Goal: Use online tool/utility: Utilize a website feature to perform a specific function

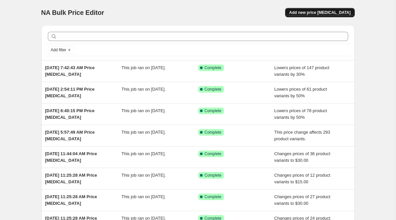
click at [306, 13] on span "Add new price [MEDICAL_DATA]" at bounding box center [319, 12] width 61 height 5
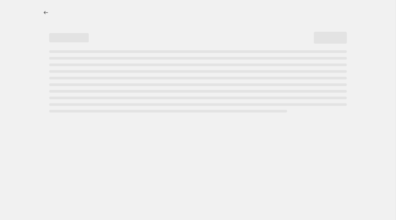
select select "percentage"
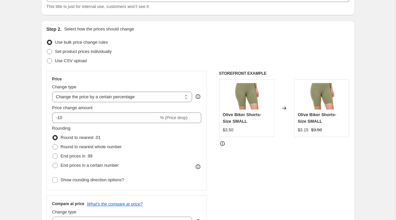
scroll to position [52, 0]
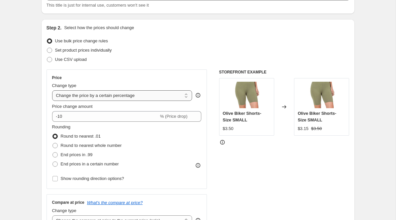
click at [119, 98] on select "Change the price to a certain amount Change the price by a certain amount Chang…" at bounding box center [122, 95] width 140 height 11
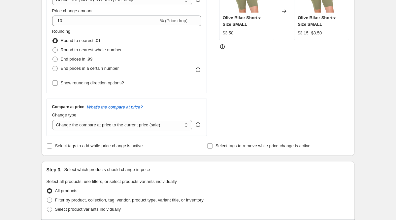
scroll to position [149, 0]
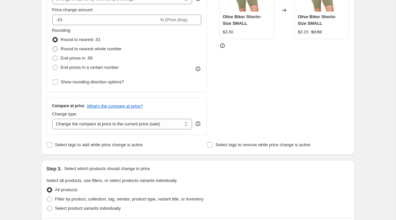
click at [101, 50] on span "Round to nearest whole number" at bounding box center [91, 48] width 61 height 5
click at [53, 47] on input "Round to nearest whole number" at bounding box center [52, 46] width 0 height 0
radio input "true"
click at [98, 25] on div "Price Change type Change the price to a certain amount Change the price by a ce…" at bounding box center [127, 33] width 150 height 108
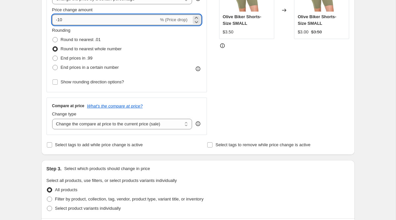
click at [98, 20] on input "-10" at bounding box center [105, 20] width 107 height 11
type input "-1"
type input "-20"
click at [180, 45] on div "Rounding Round to nearest .01 Round to nearest whole number End prices in .99 E…" at bounding box center [127, 49] width 150 height 45
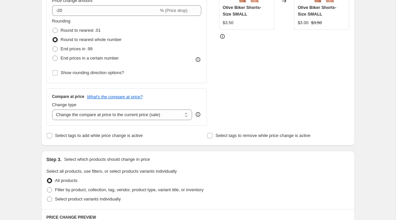
scroll to position [160, 0]
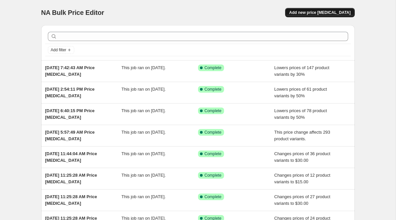
click at [304, 14] on span "Add new price [MEDICAL_DATA]" at bounding box center [319, 12] width 61 height 5
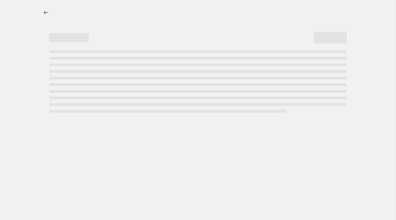
select select "percentage"
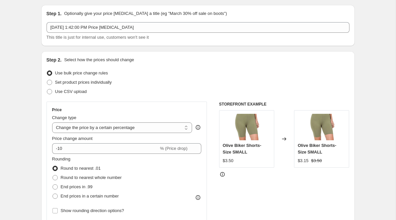
scroll to position [21, 0]
click at [94, 177] on span "Round to nearest whole number" at bounding box center [91, 176] width 61 height 5
click at [53, 174] on input "Round to nearest whole number" at bounding box center [52, 174] width 0 height 0
radio input "true"
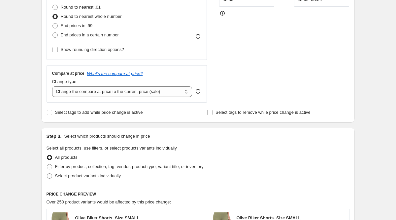
scroll to position [182, 0]
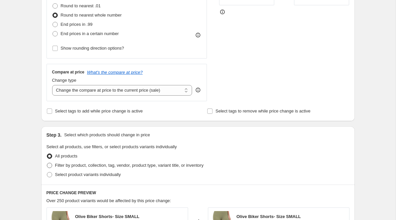
click at [151, 165] on span "Filter by product, collection, tag, vendor, product type, variant title, or inv…" at bounding box center [129, 164] width 149 height 5
click at [47, 163] on input "Filter by product, collection, tag, vendor, product type, variant title, or inv…" at bounding box center [47, 162] width 0 height 0
radio input "true"
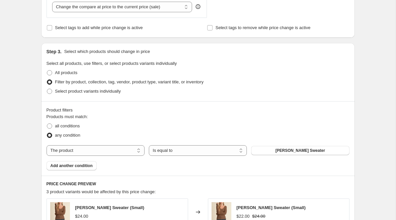
scroll to position [266, 0]
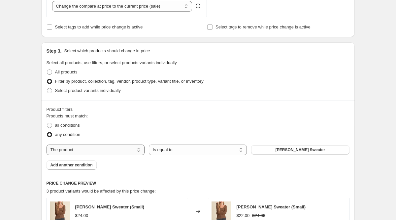
click at [138, 152] on select "The product The product's collection The product's vendor The product's status …" at bounding box center [96, 149] width 98 height 11
select select "collection"
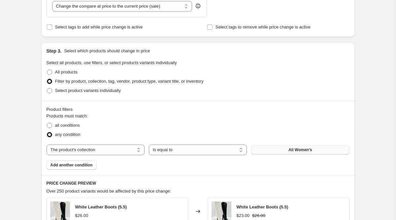
click at [275, 151] on button "All Women's" at bounding box center [300, 149] width 98 height 9
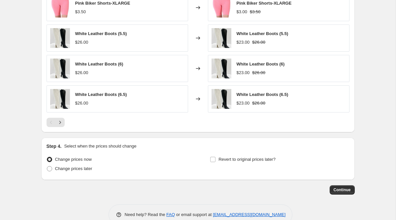
scroll to position [515, 0]
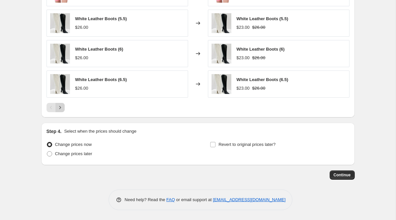
click at [63, 108] on icon "Next" at bounding box center [60, 107] width 7 height 7
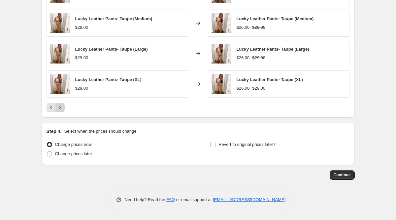
click at [63, 108] on icon "Next" at bounding box center [60, 107] width 7 height 7
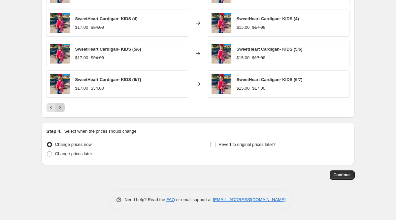
click at [63, 108] on icon "Next" at bounding box center [60, 107] width 7 height 7
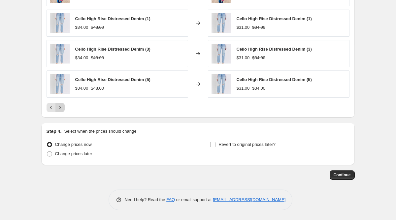
click at [63, 108] on icon "Next" at bounding box center [60, 107] width 7 height 7
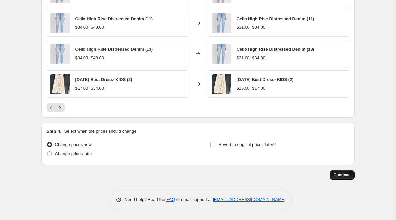
click at [340, 172] on button "Continue" at bounding box center [342, 174] width 25 height 9
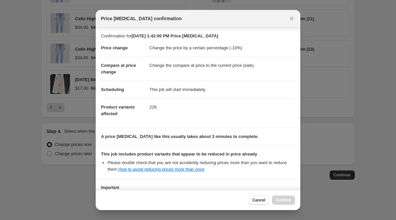
scroll to position [58, 0]
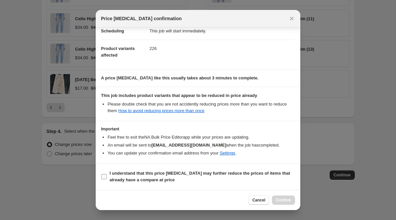
click at [189, 174] on b "I understand that this price change job may further reduce the prices of items …" at bounding box center [200, 176] width 181 height 12
click at [107, 174] on input "I understand that this price change job may further reduce the prices of items …" at bounding box center [103, 176] width 5 height 5
checkbox input "true"
click at [280, 200] on span "Confirm" at bounding box center [283, 199] width 15 height 5
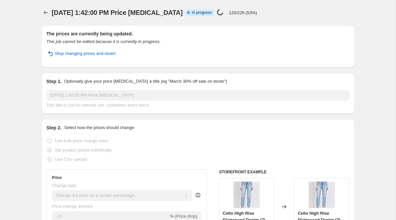
select select "percentage"
select select "collection"
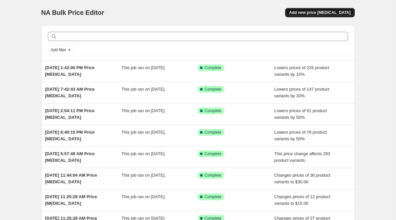
click at [317, 15] on span "Add new price [MEDICAL_DATA]" at bounding box center [319, 12] width 61 height 5
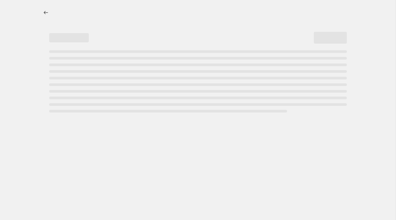
select select "percentage"
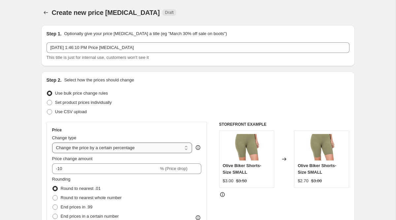
click at [142, 146] on select "Change the price to a certain amount Change the price by a certain amount Chang…" at bounding box center [122, 147] width 140 height 11
